Goal: Register for event/course

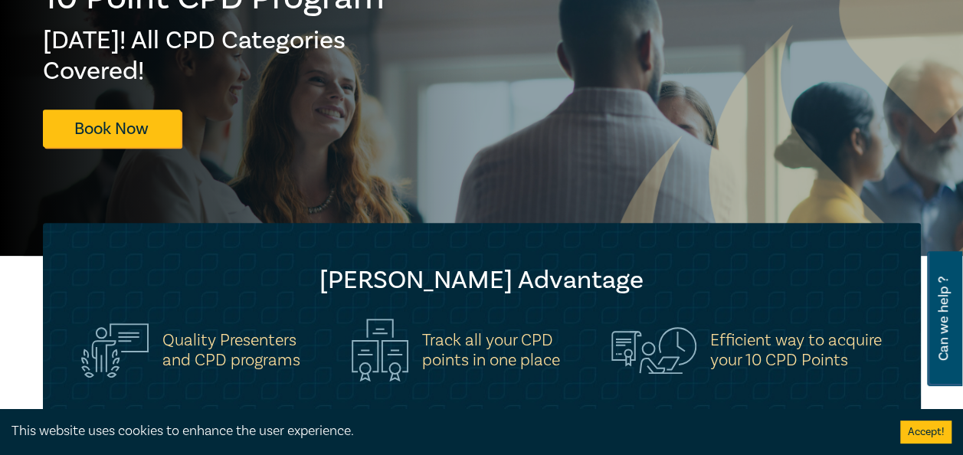
scroll to position [153, 0]
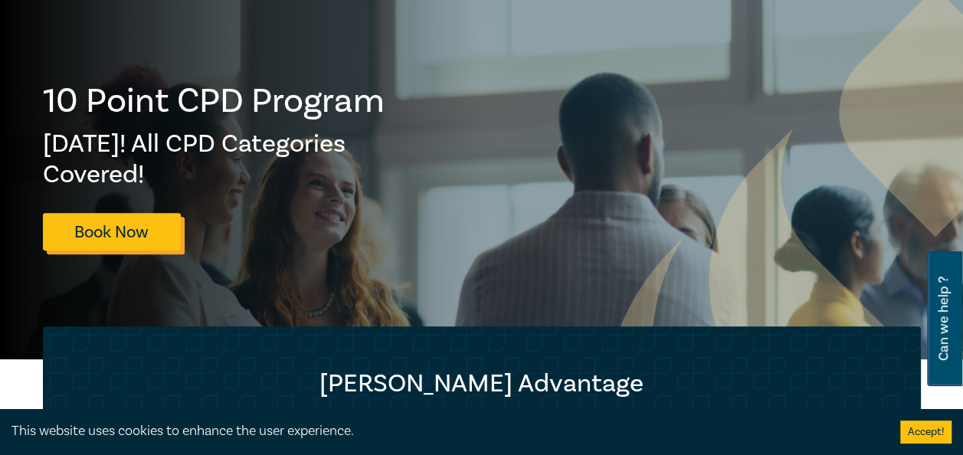
click at [85, 219] on link "Book Now" at bounding box center [112, 232] width 138 height 38
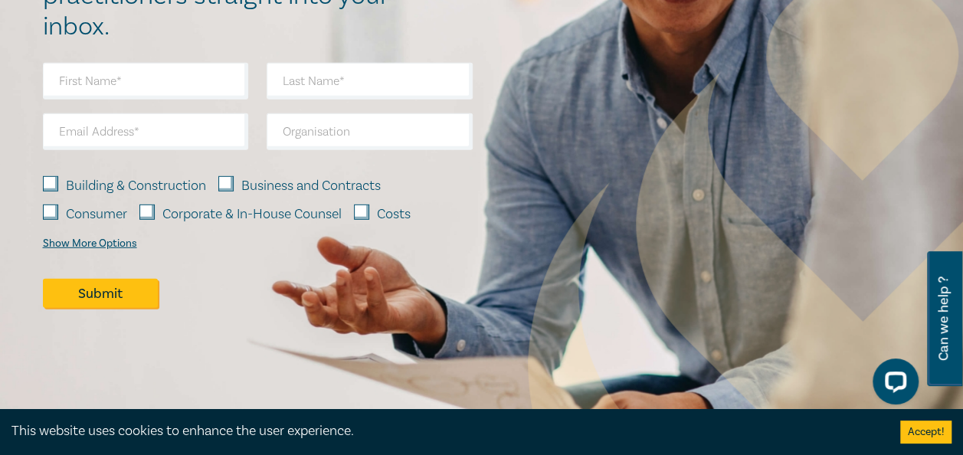
scroll to position [2298, 0]
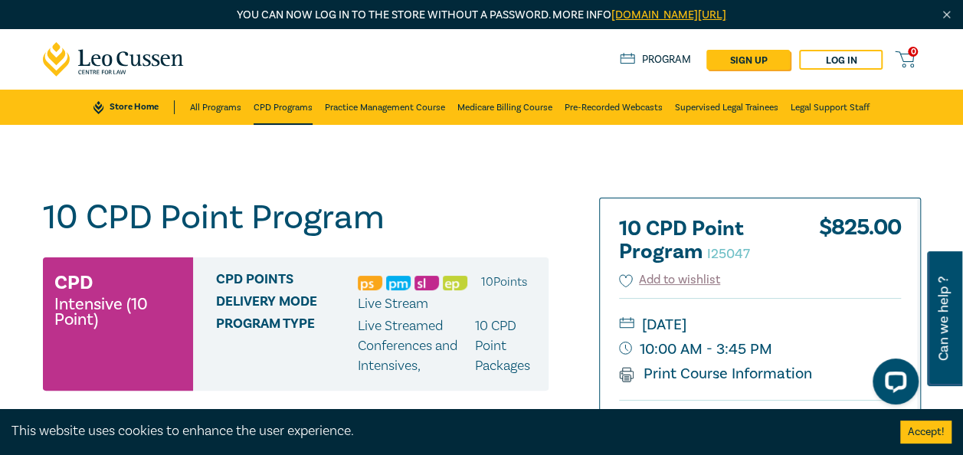
click at [291, 104] on link "CPD Programs" at bounding box center [283, 107] width 59 height 35
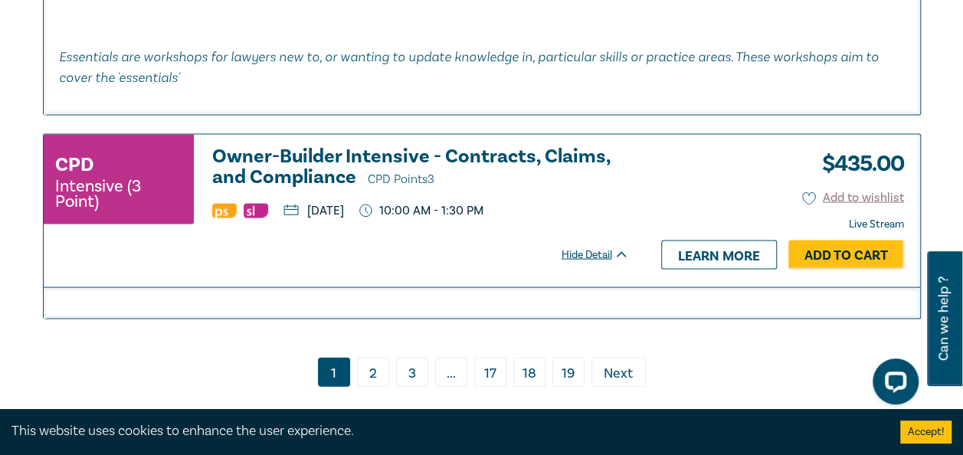
scroll to position [7278, 0]
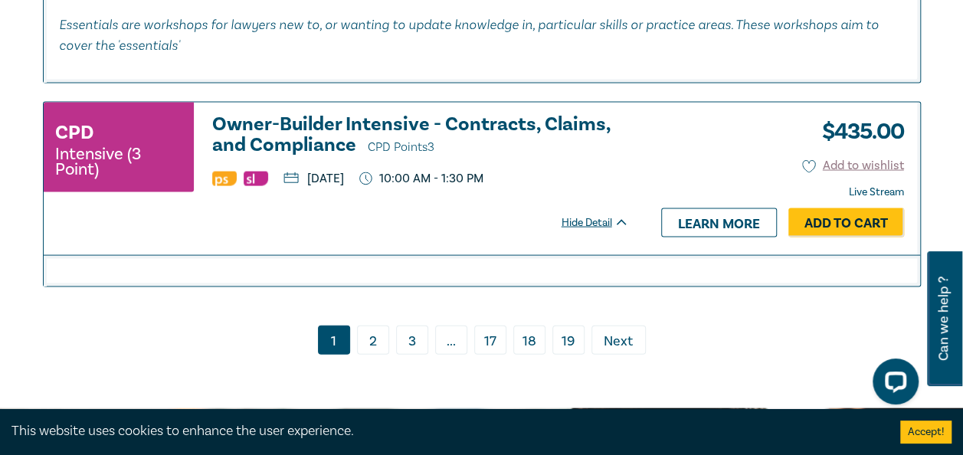
click at [370, 339] on link "2" at bounding box center [373, 340] width 32 height 29
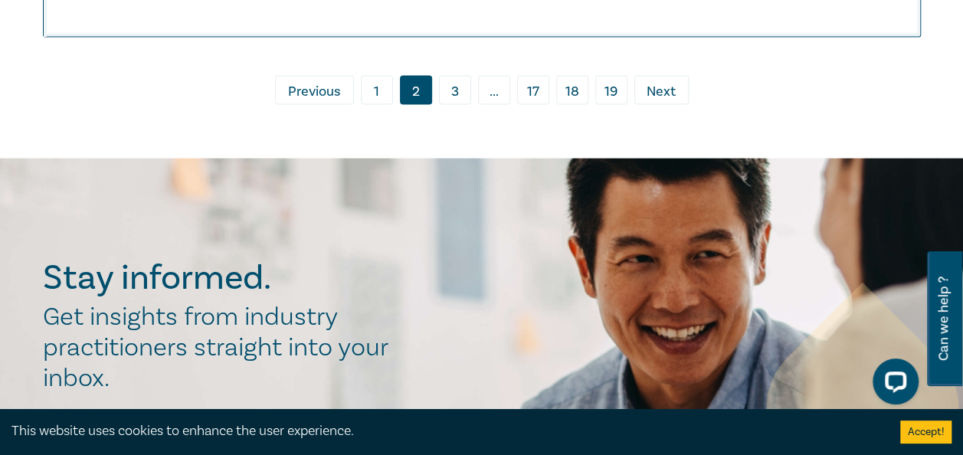
scroll to position [7584, 0]
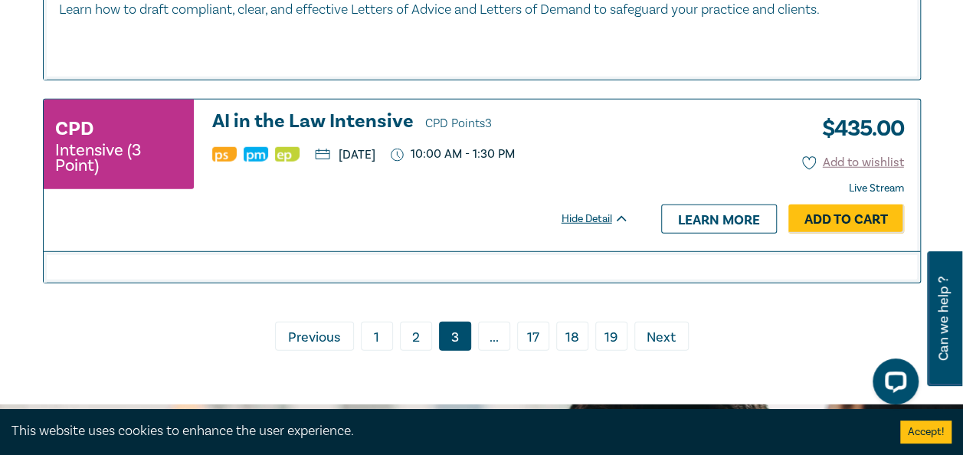
scroll to position [7814, 0]
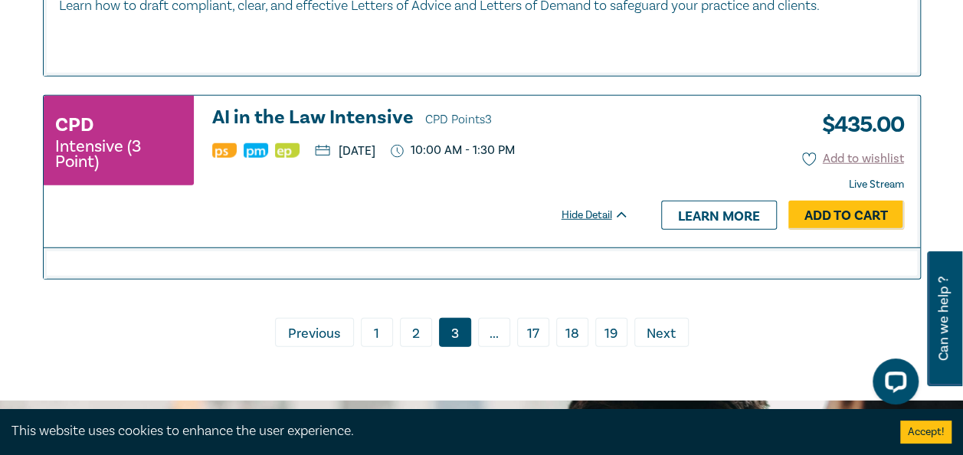
click at [668, 344] on span "Next" at bounding box center [661, 334] width 29 height 20
